Goal: Use online tool/utility: Utilize a website feature to perform a specific function

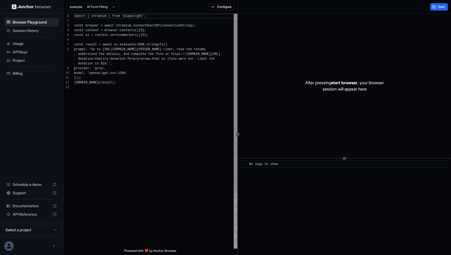
scroll to position [33, 0]
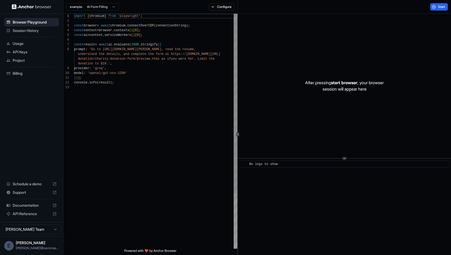
scroll to position [33, 0]
click at [176, 92] on div "import { chromium } from 'playwright' ; const browser = await chromium . connec…" at bounding box center [155, 167] width 163 height 306
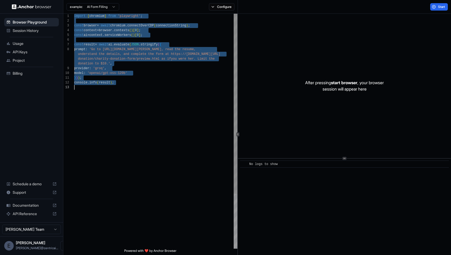
scroll to position [0, 0]
type textarea "**********"
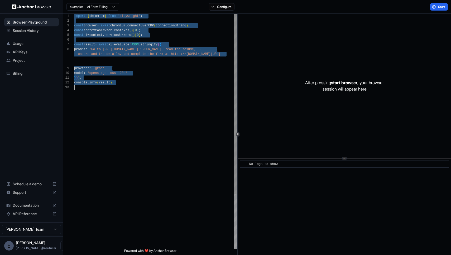
scroll to position [28, 0]
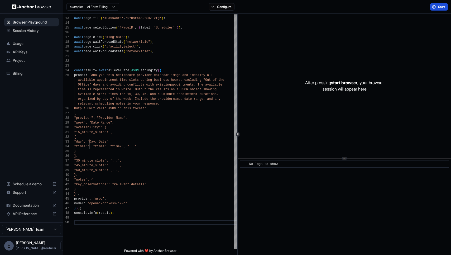
click at [437, 4] on button "Start" at bounding box center [439, 6] width 18 height 7
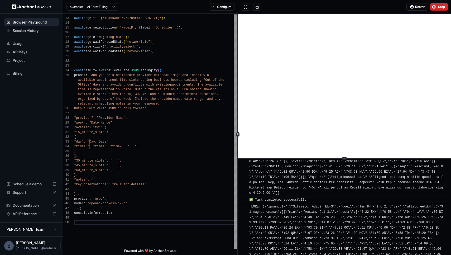
scroll to position [611, 0]
click at [439, 11] on div "Restart Stop" at bounding box center [344, 7] width 213 height 14
click at [438, 7] on span "Stop" at bounding box center [441, 7] width 7 height 4
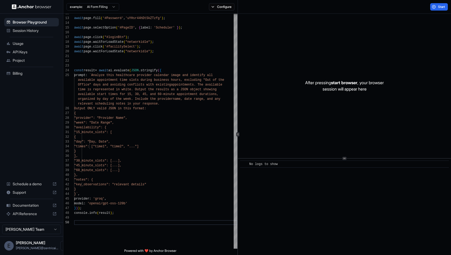
click at [21, 32] on span "Session History" at bounding box center [35, 30] width 44 height 5
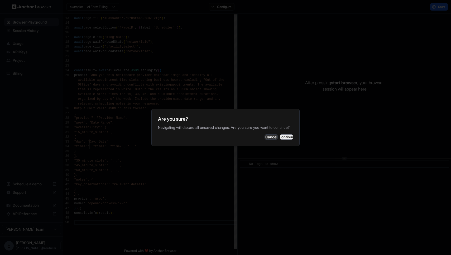
click at [287, 139] on button "Continue" at bounding box center [286, 136] width 13 height 5
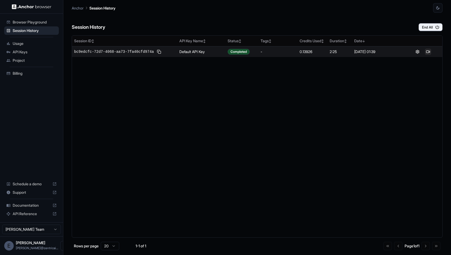
click at [429, 52] on button at bounding box center [428, 52] width 6 height 6
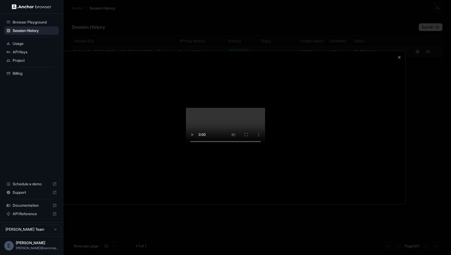
click at [416, 134] on div at bounding box center [225, 127] width 451 height 255
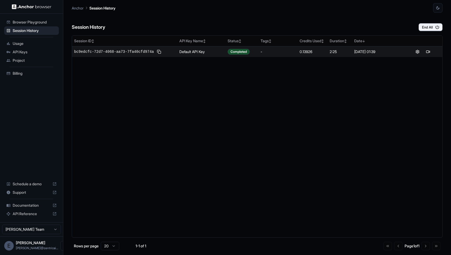
click at [25, 75] on span "Billing" at bounding box center [35, 73] width 44 height 5
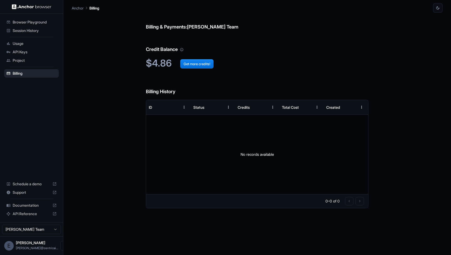
click at [28, 22] on span "Browser Playground" at bounding box center [35, 22] width 44 height 5
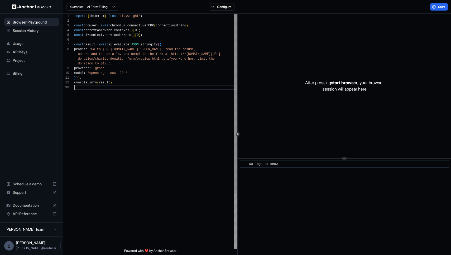
scroll to position [24, 0]
click at [147, 86] on div "import { chromium } from 'playwright' ; const browser = await chromium . connec…" at bounding box center [155, 167] width 163 height 306
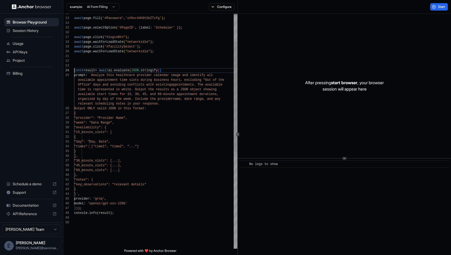
scroll to position [19, 0]
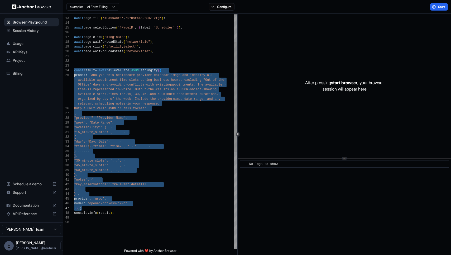
drag, startPoint x: 74, startPoint y: 70, endPoint x: 107, endPoint y: 205, distance: 138.8
click at [106, 206] on div "await page . fill ( '#Password' , 'uYHsr44hDtSkZTzfg' ) ; await page . selectOp…" at bounding box center [155, 204] width 163 height 500
type textarea "**********"
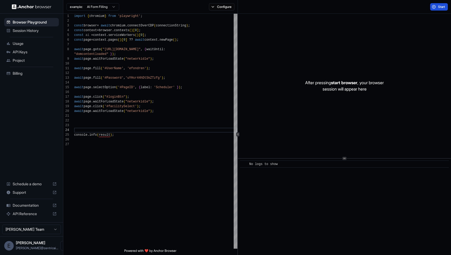
click at [441, 6] on span "Start" at bounding box center [441, 7] width 7 height 4
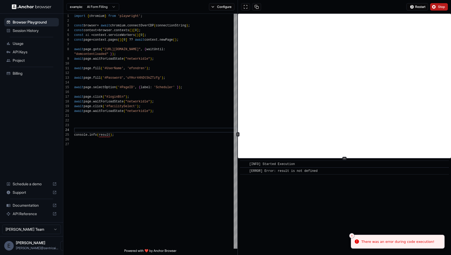
click at [438, 7] on span "Stop" at bounding box center [441, 7] width 7 height 4
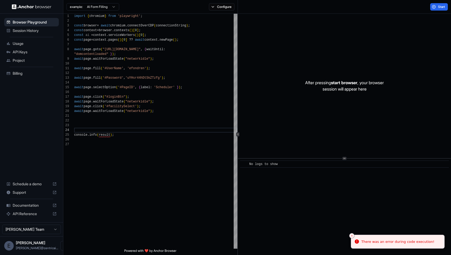
click at [35, 30] on span "Session History" at bounding box center [35, 30] width 44 height 5
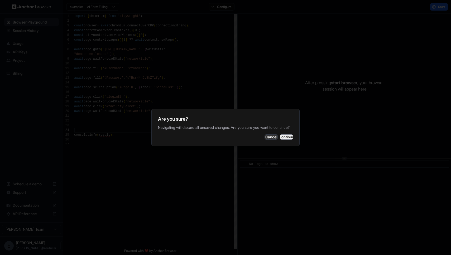
click at [280, 136] on button "Continue" at bounding box center [286, 136] width 13 height 5
